Goal: Task Accomplishment & Management: Complete application form

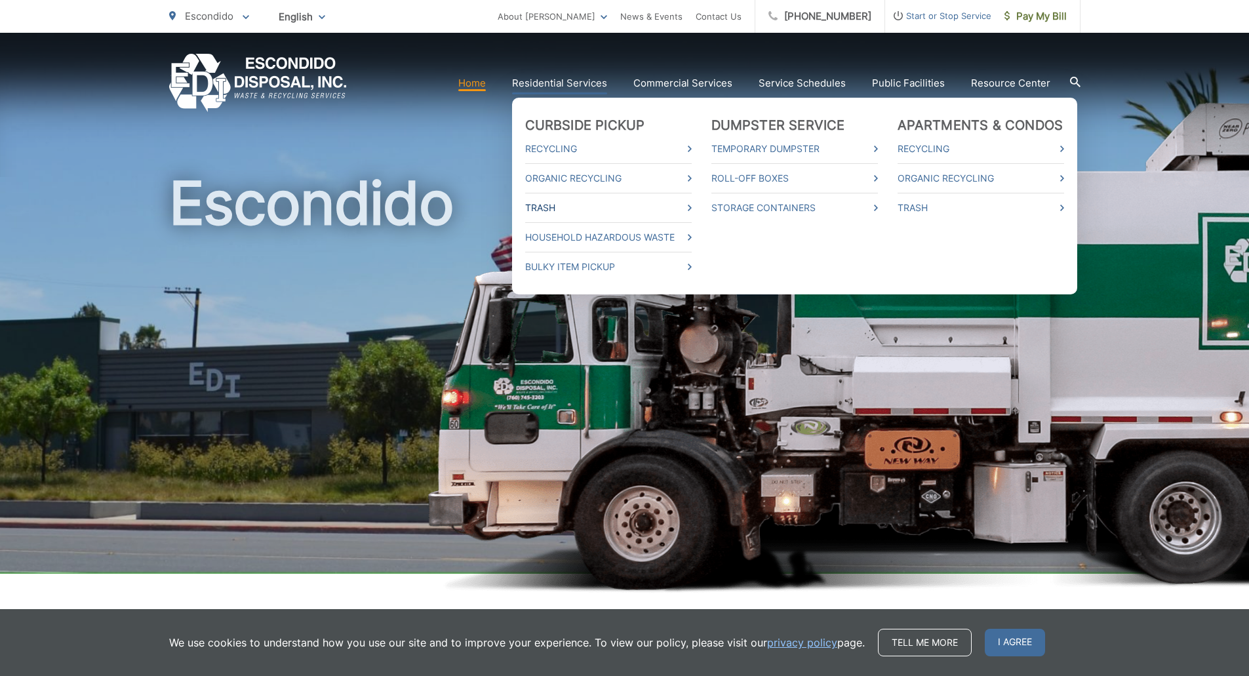
click at [553, 210] on link "Trash" at bounding box center [608, 208] width 167 height 16
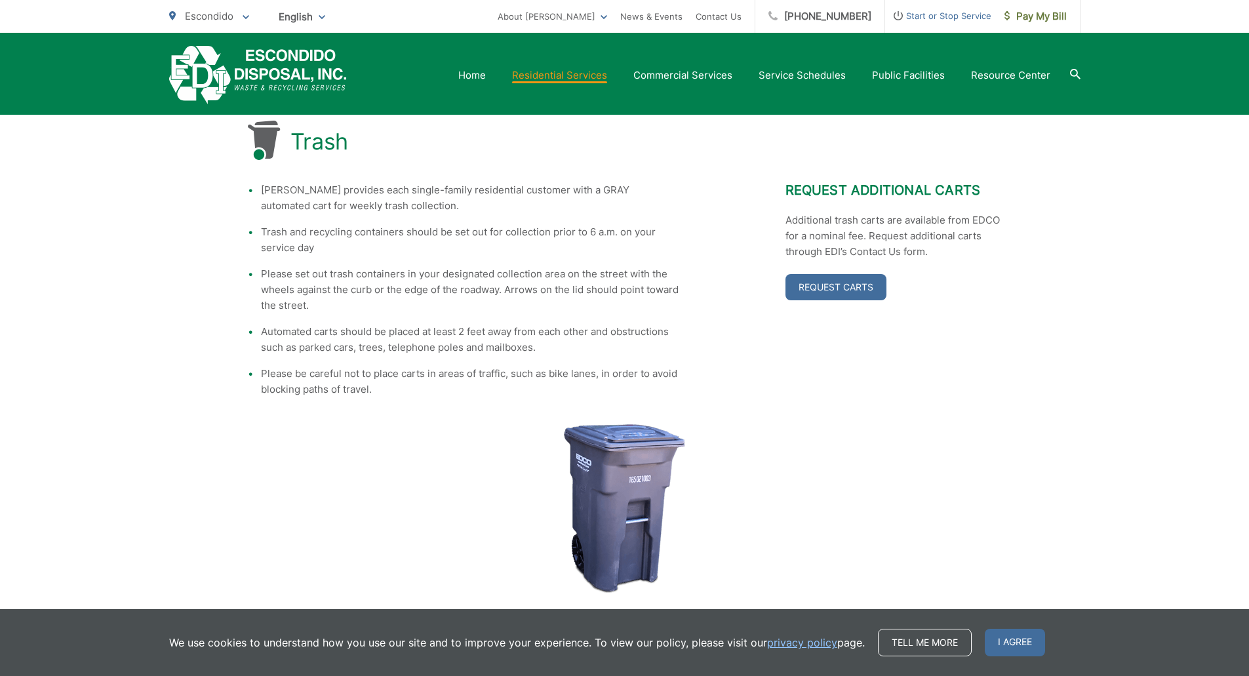
scroll to position [197, 0]
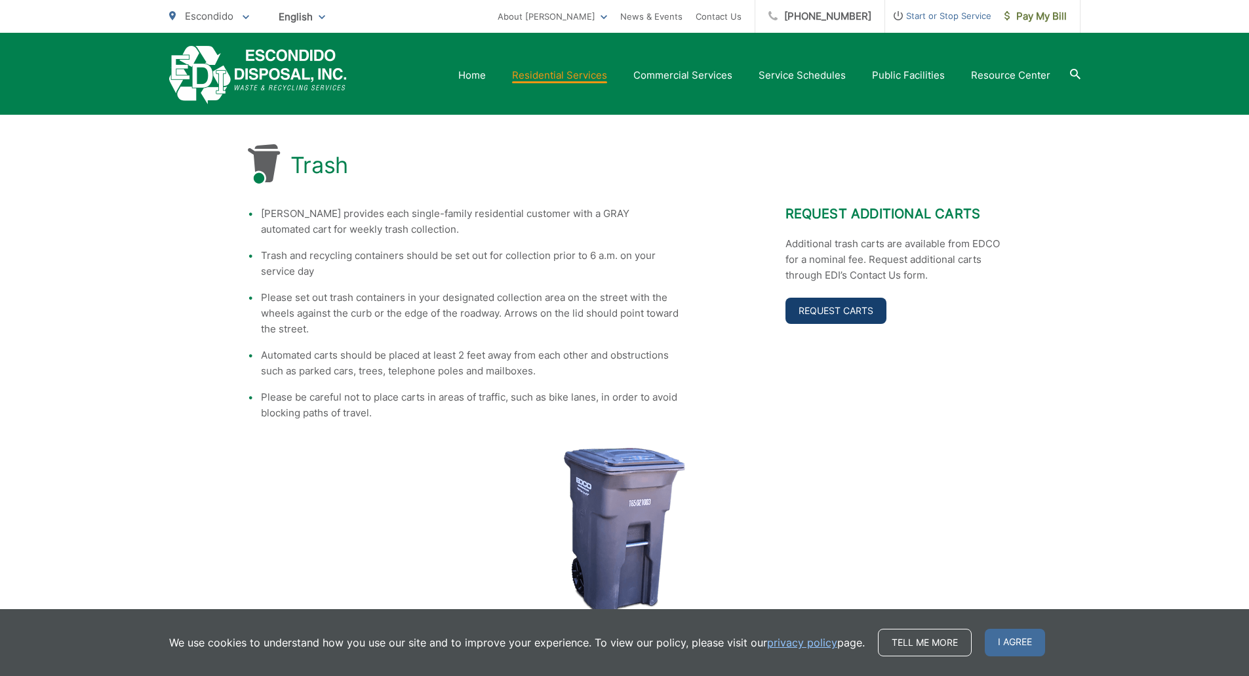
click at [868, 313] on link "Request Carts" at bounding box center [835, 311] width 101 height 26
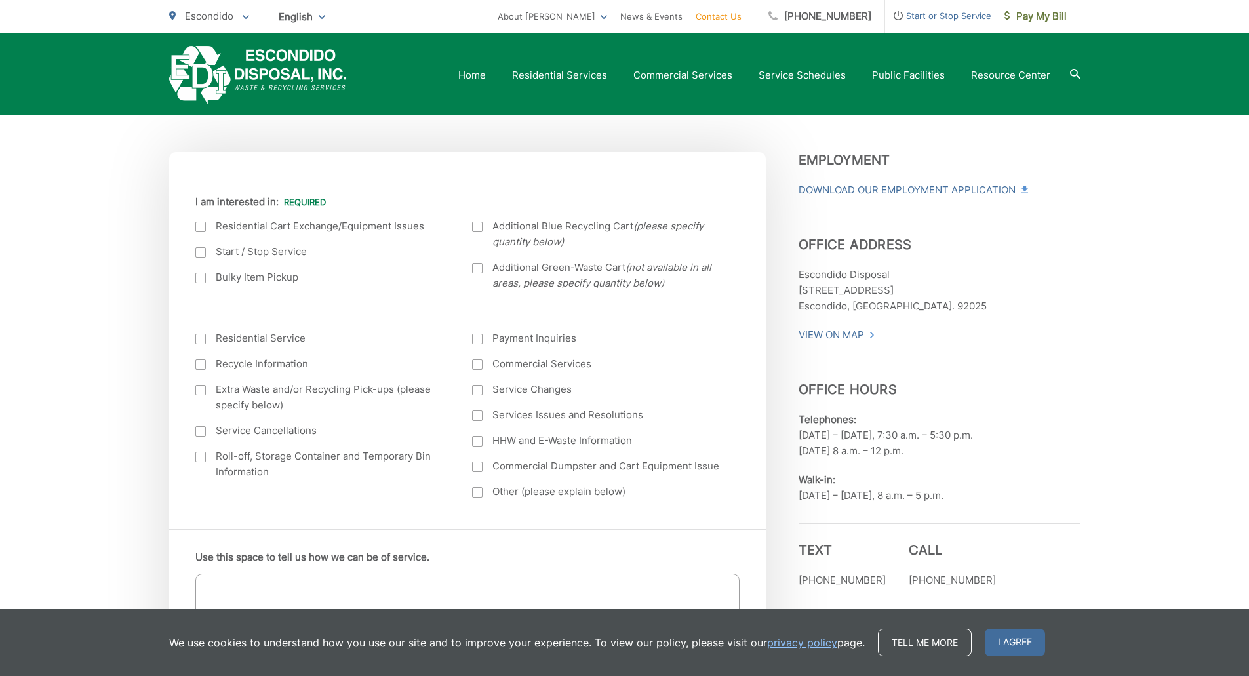
scroll to position [328, 0]
click at [194, 224] on div "Current Location Alpine Bonita Bonsall Borrego Springs Boulevard Buena Park Cam…" at bounding box center [467, 342] width 597 height 370
click at [195, 226] on div at bounding box center [200, 225] width 10 height 10
click at [0, 0] on input "I am interested in:" at bounding box center [0, 0] width 0 height 0
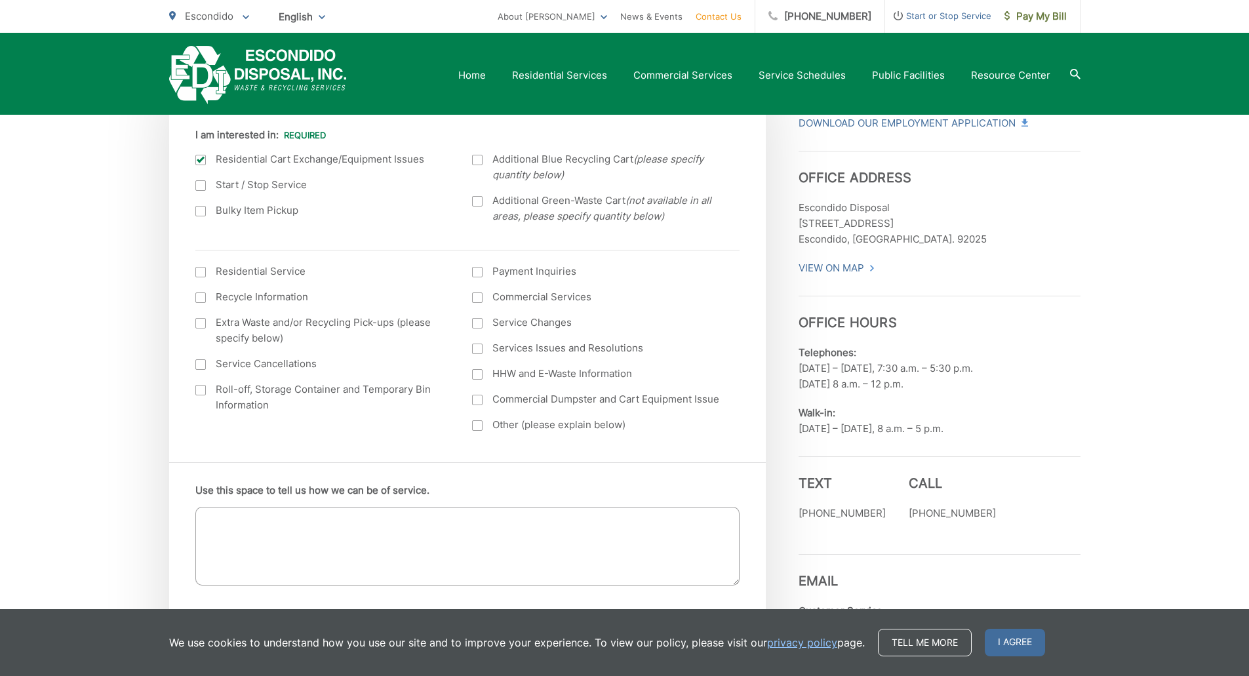
click at [237, 271] on label "Residential Service" at bounding box center [320, 272] width 251 height 16
click at [0, 0] on input "I am interested in: (continued) *" at bounding box center [0, 0] width 0 height 0
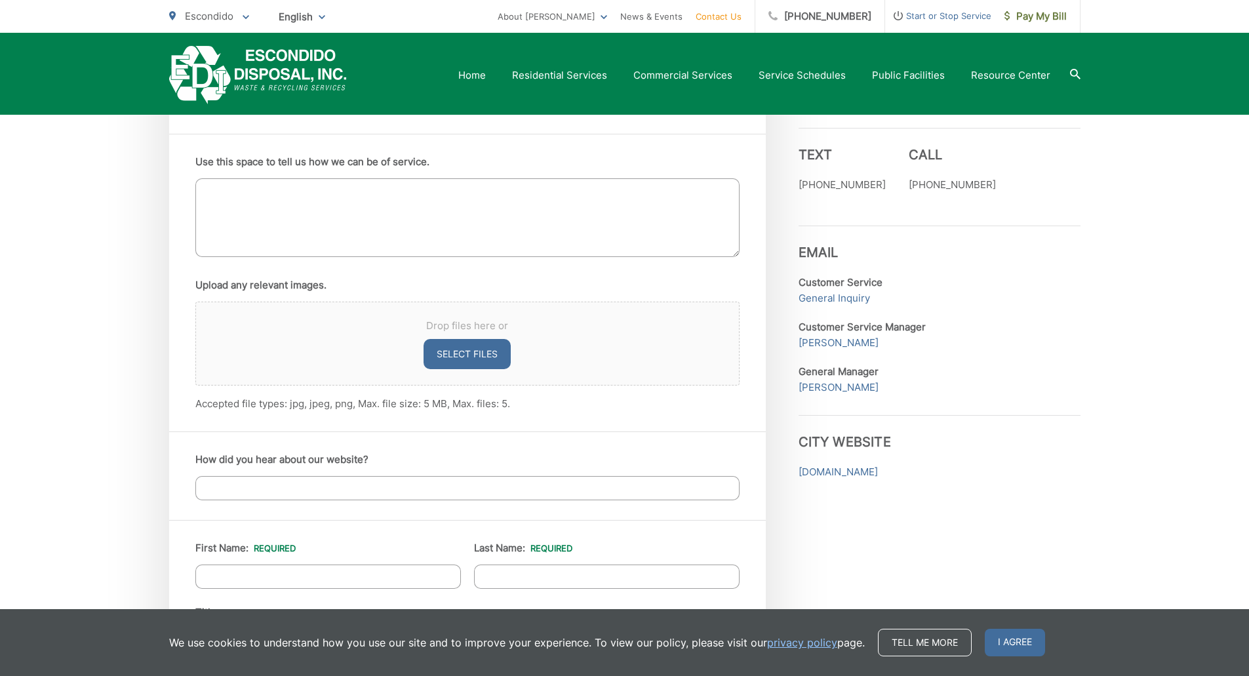
scroll to position [721, 0]
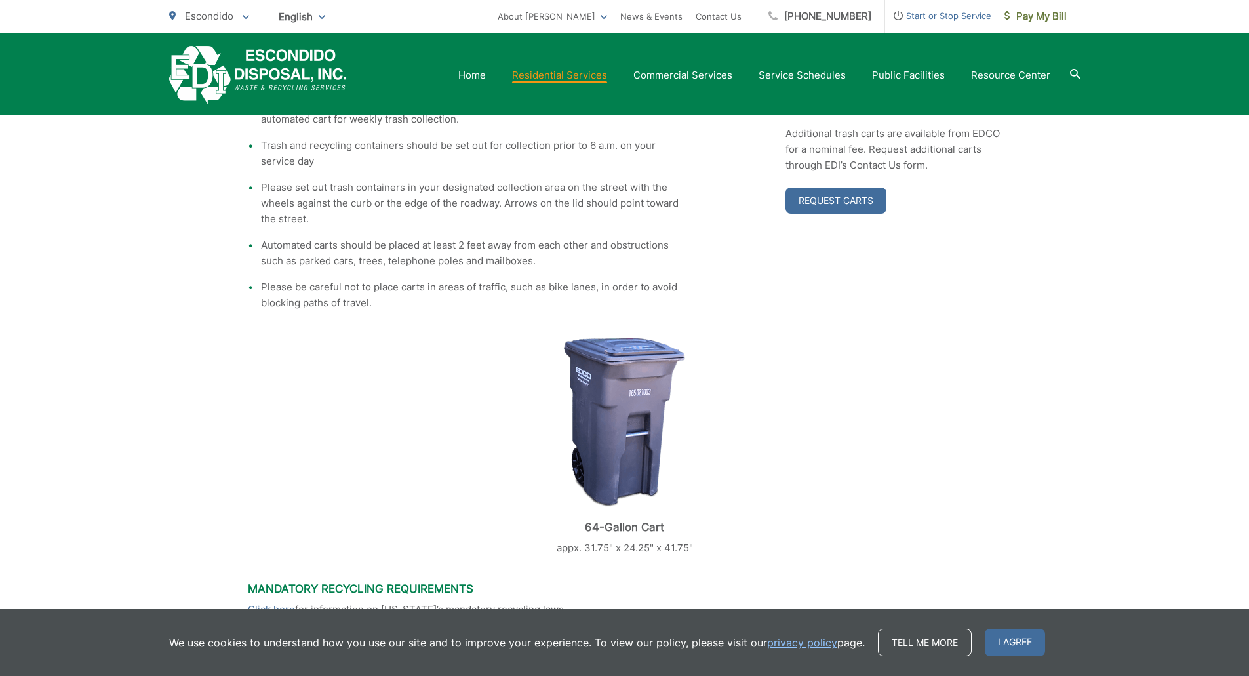
scroll to position [262, 0]
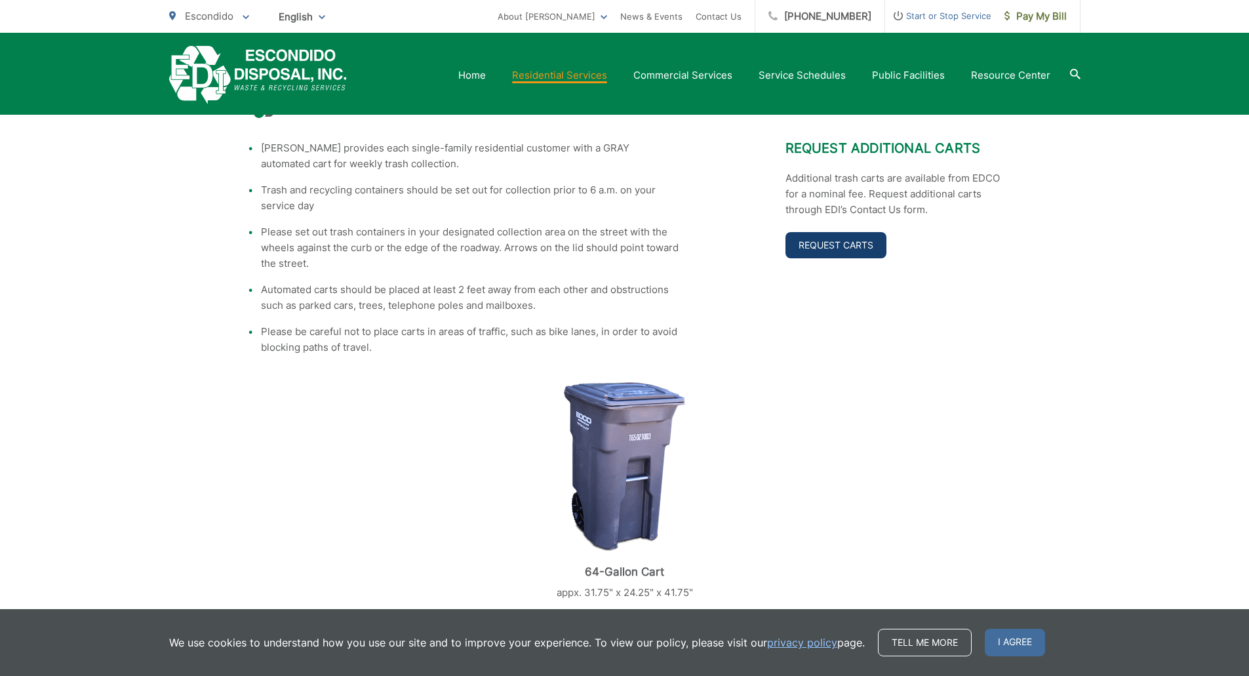
click at [831, 242] on link "Request Carts" at bounding box center [835, 245] width 101 height 26
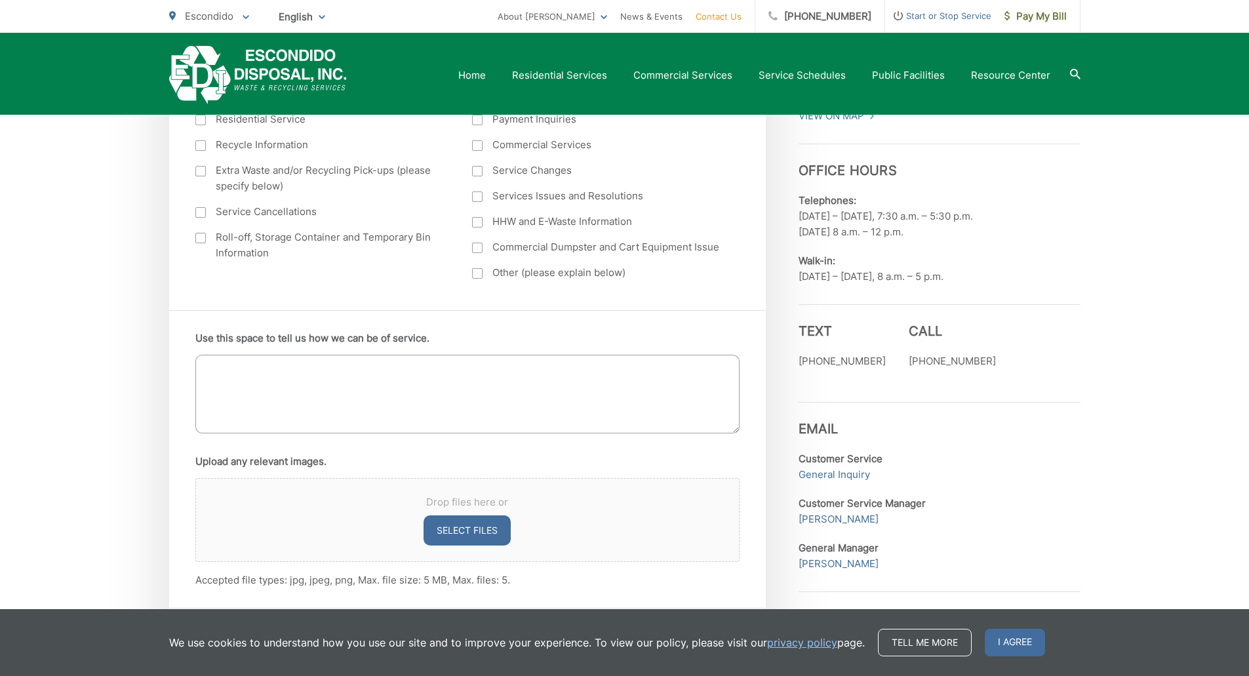
scroll to position [656, 0]
